Goal: Information Seeking & Learning: Learn about a topic

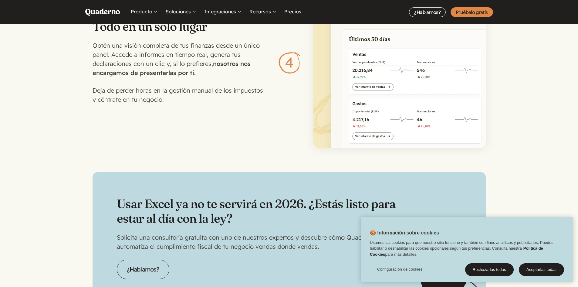
scroll to position [1943, 0]
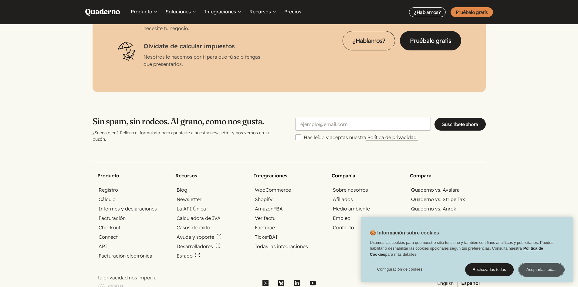
click at [544, 274] on button "Aceptarlas todas" at bounding box center [541, 269] width 45 height 13
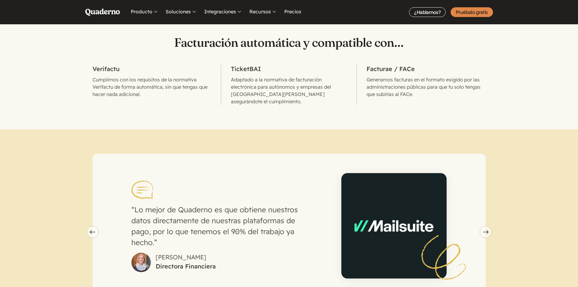
scroll to position [395, 0]
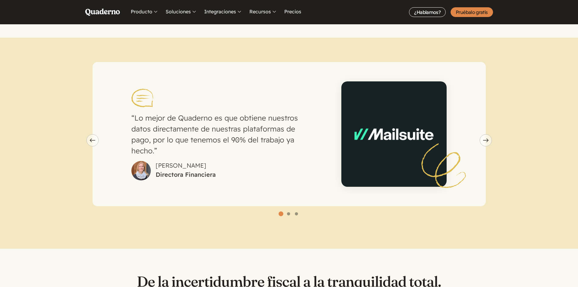
drag, startPoint x: 226, startPoint y: 116, endPoint x: 280, endPoint y: 130, distance: 55.4
click at [280, 129] on p "Lo mejor de Quaderno es que obtiene nuestros datos directamente de nuestras pla…" at bounding box center [223, 134] width 184 height 44
click at [292, 129] on p "Lo mejor de Quaderno es que obtiene nuestros datos directamente de nuestras pla…" at bounding box center [223, 134] width 184 height 44
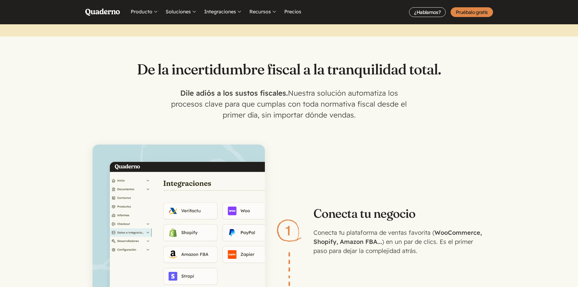
scroll to position [607, 0]
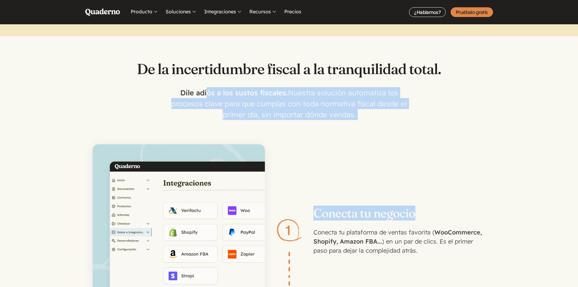
drag, startPoint x: 209, startPoint y: 86, endPoint x: 464, endPoint y: 134, distance: 260.3
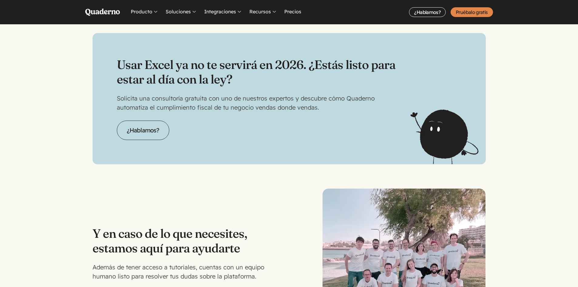
scroll to position [1493, 0]
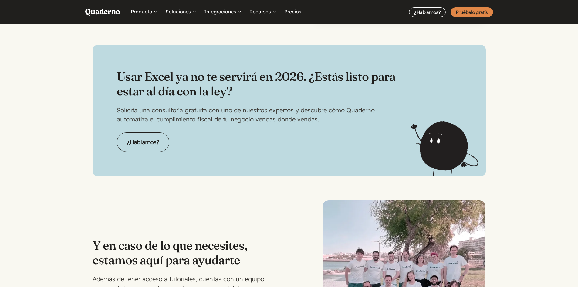
click at [432, 152] on div "Usar Excel ya no te servirá en 2026. ¿Estás listo para estar al día con la ley?…" at bounding box center [289, 110] width 393 height 131
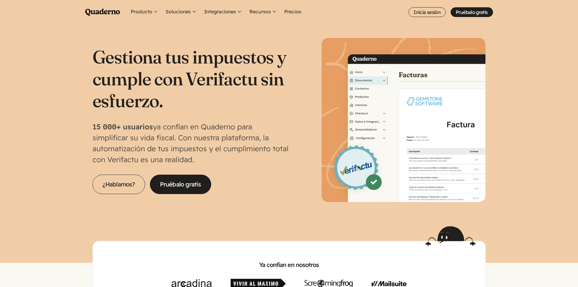
scroll to position [0, 0]
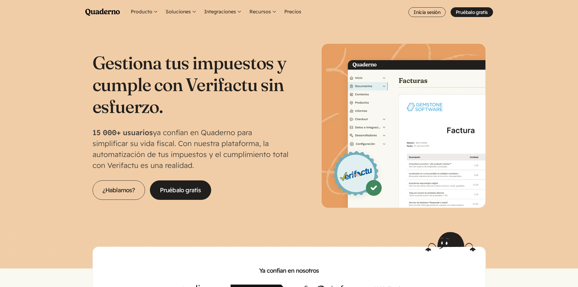
click at [463, 160] on img at bounding box center [404, 126] width 164 height 164
click at [521, 152] on section "Gestiona tus impuestos y cumple con Verifactu sin esfuerzo. 15 000+ usuarios ya…" at bounding box center [289, 128] width 578 height 208
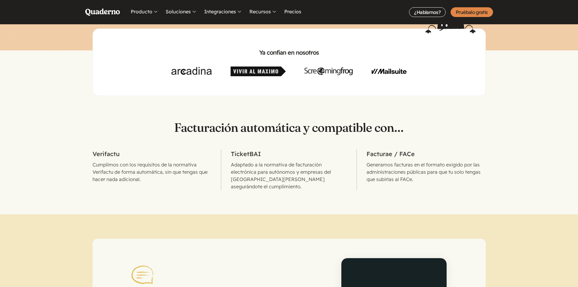
scroll to position [273, 0]
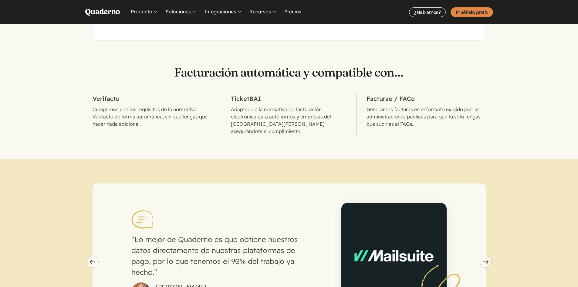
drag, startPoint x: 421, startPoint y: 192, endPoint x: 548, endPoint y: 266, distance: 146.5
click at [548, 266] on section "Lo mejor de Quaderno es que obtiene nuestros datos directamente de nuestras pla…" at bounding box center [289, 264] width 578 height 211
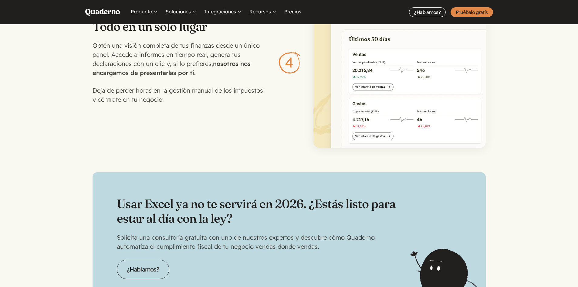
scroll to position [1609, 0]
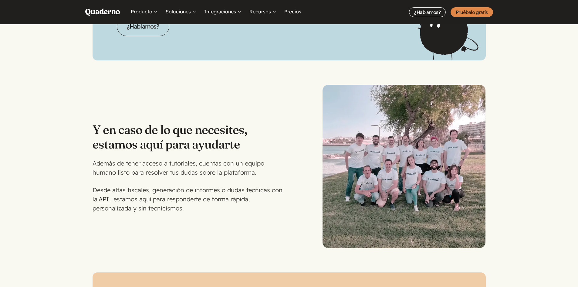
click at [406, 180] on img at bounding box center [404, 166] width 163 height 163
click at [501, 182] on section "Y en caso de lo que necesites, estamos aquí para ayudarte Además de tener acces…" at bounding box center [289, 154] width 578 height 188
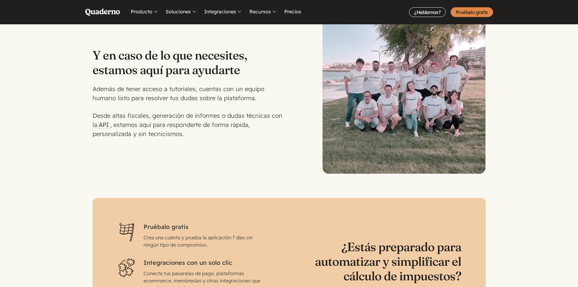
scroll to position [1669, 0]
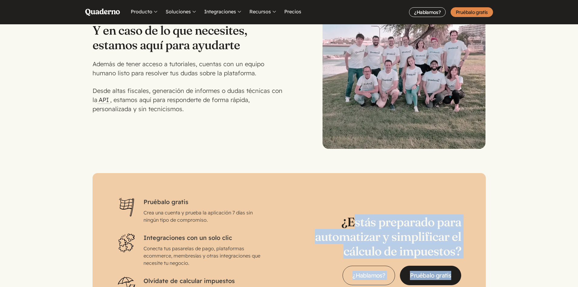
drag, startPoint x: 358, startPoint y: 252, endPoint x: 476, endPoint y: 283, distance: 122.1
click at [476, 283] on div "Pruébalo gratis Crea una cuenta y prueba la aplicación 7 días sin ningún tipo d…" at bounding box center [289, 250] width 393 height 154
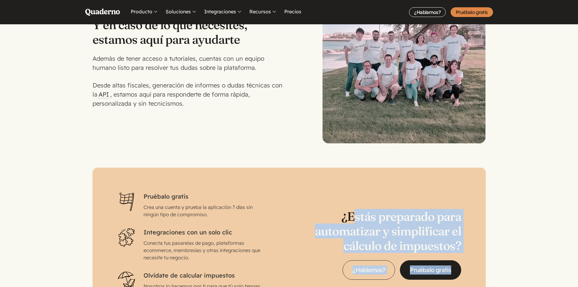
click at [541, 219] on section "Pruébalo gratis Crea una cuenta y prueba la aplicación 7 días sin ningún tipo d…" at bounding box center [289, 245] width 578 height 154
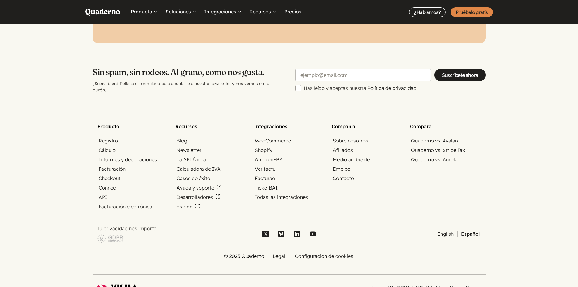
scroll to position [2009, 0]
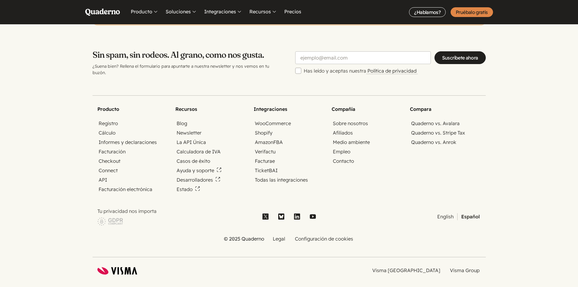
click at [106, 267] on icon at bounding box center [102, 270] width 11 height 7
click at [294, 243] on footer "Producto Registro Cálculo Informes y declaraciones Facturación Checkout Connect…" at bounding box center [289, 185] width 578 height 218
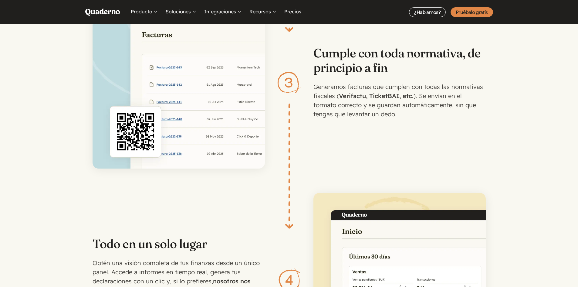
scroll to position [1098, 0]
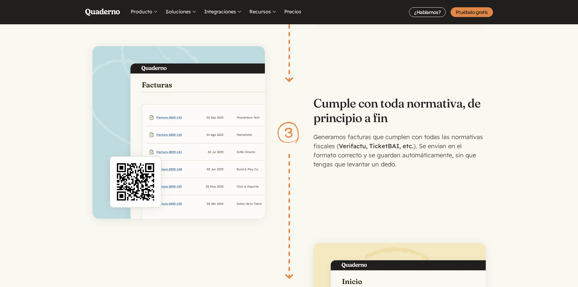
click at [301, 124] on li "Cumple con toda normativa, de principio a fin Generamos facturas que cumplen co…" at bounding box center [289, 132] width 393 height 172
drag, startPoint x: 377, startPoint y: 144, endPoint x: 446, endPoint y: 162, distance: 71.7
click at [446, 162] on li "Cumple con toda normativa, de principio a fin Generamos facturas que cumplen co…" at bounding box center [289, 132] width 393 height 172
click at [447, 162] on li "Cumple con toda normativa, de principio a fin Generamos facturas que cumplen co…" at bounding box center [289, 132] width 393 height 172
click at [449, 161] on p "Generamos facturas que cumplen con todas las normativas fiscales ( Verifactu, T…" at bounding box center [400, 150] width 172 height 36
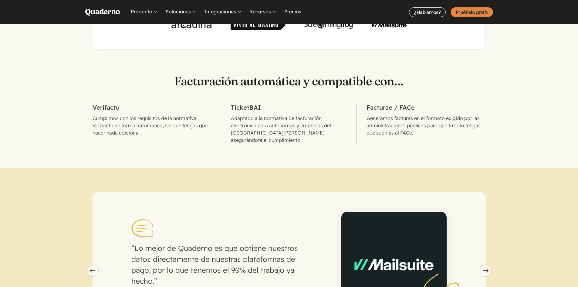
scroll to position [304, 0]
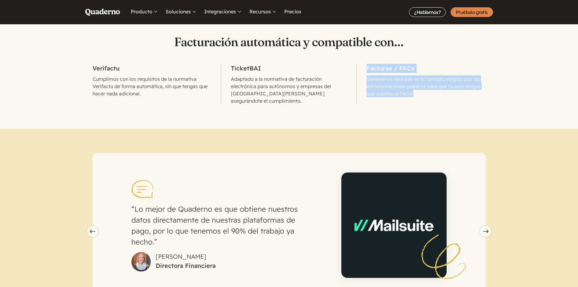
drag, startPoint x: 366, startPoint y: 69, endPoint x: 437, endPoint y: 93, distance: 75.3
click at [437, 93] on li "Facturae / FACe Generamos facturas en el formato exigido por las administracion…" at bounding box center [421, 84] width 129 height 41
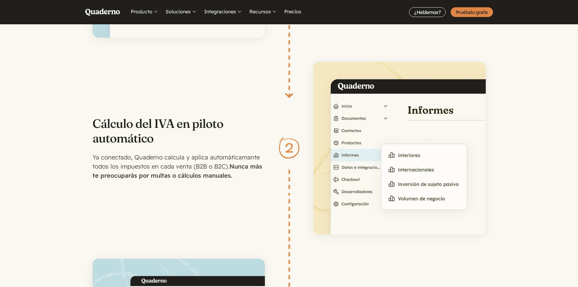
scroll to position [674, 0]
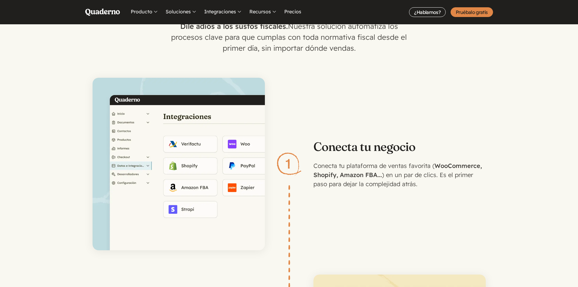
click at [193, 161] on img at bounding box center [179, 164] width 172 height 172
click at [188, 179] on img at bounding box center [179, 164] width 172 height 172
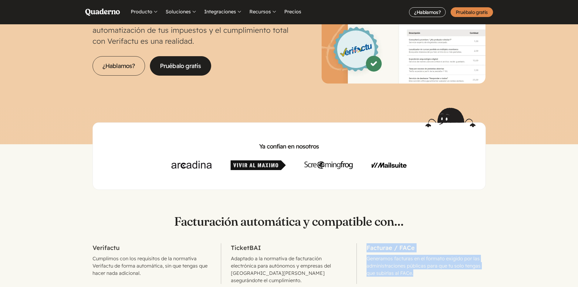
scroll to position [0, 0]
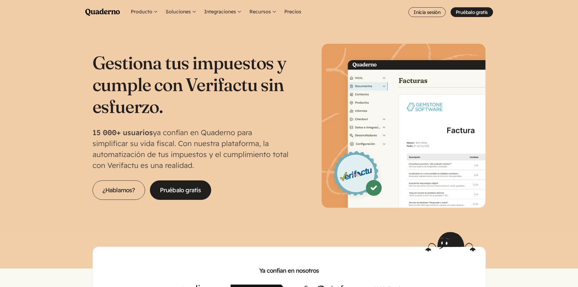
click at [504, 235] on div "Ya confían en nosotros" at bounding box center [289, 273] width 578 height 82
click at [408, 47] on img at bounding box center [404, 126] width 164 height 164
click at [194, 100] on h1 "Gestiona tus impuestos y cumple con Verifactu sin esfuerzo." at bounding box center [191, 85] width 197 height 66
